Goal: Task Accomplishment & Management: Manage account settings

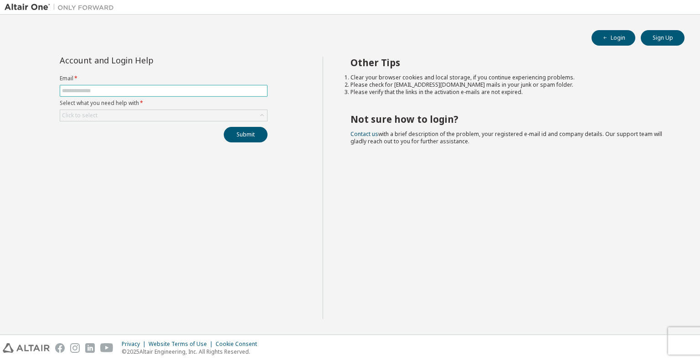
click at [78, 93] on input "text" at bounding box center [163, 90] width 203 height 7
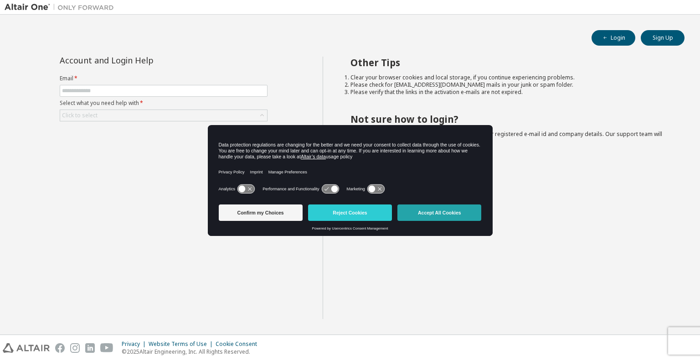
click at [412, 214] on button "Accept All Cookies" at bounding box center [439, 212] width 84 height 16
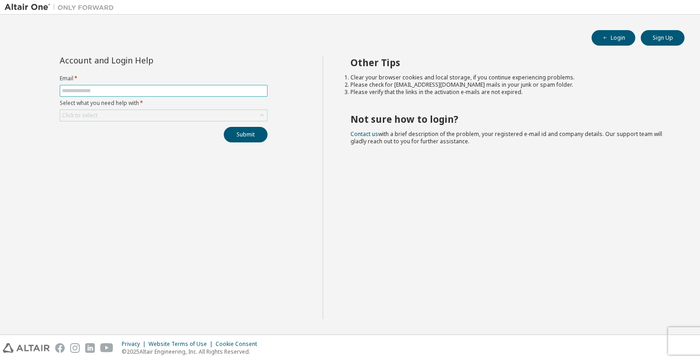
click at [76, 93] on input "text" at bounding box center [163, 90] width 203 height 7
type input "**********"
click at [182, 117] on div "Click to select" at bounding box center [163, 115] width 207 height 11
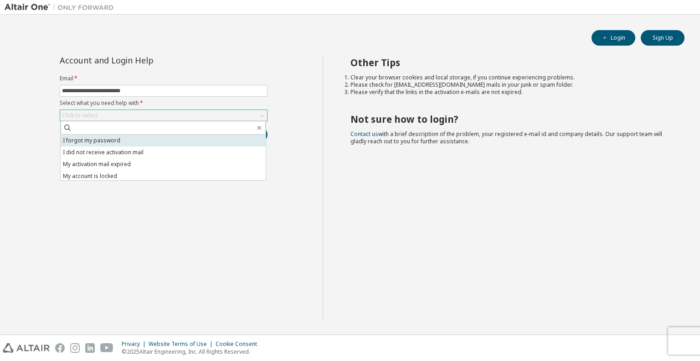
click at [163, 135] on li "I forgot my password" at bounding box center [163, 140] width 205 height 12
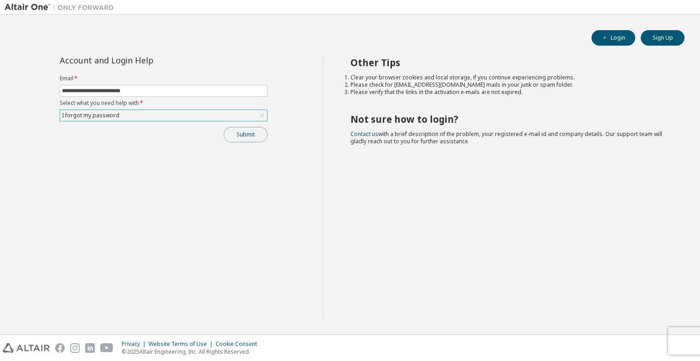
click at [231, 138] on button "Submit" at bounding box center [246, 134] width 44 height 15
